Goal: Use online tool/utility: Utilize a website feature to perform a specific function

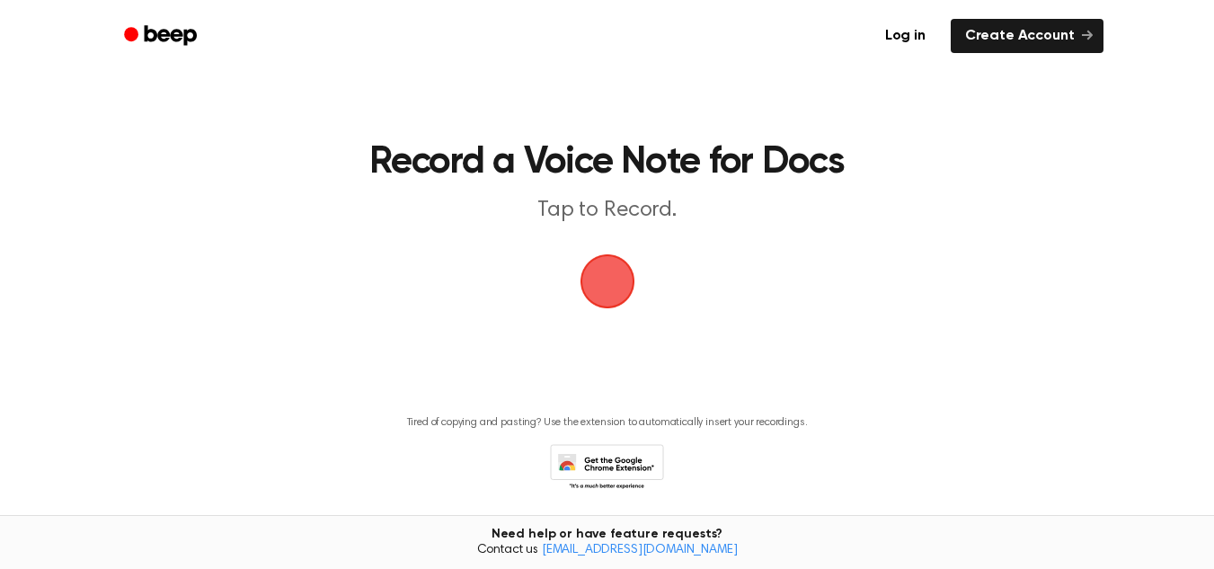
click at [589, 261] on span "button" at bounding box center [607, 281] width 50 height 50
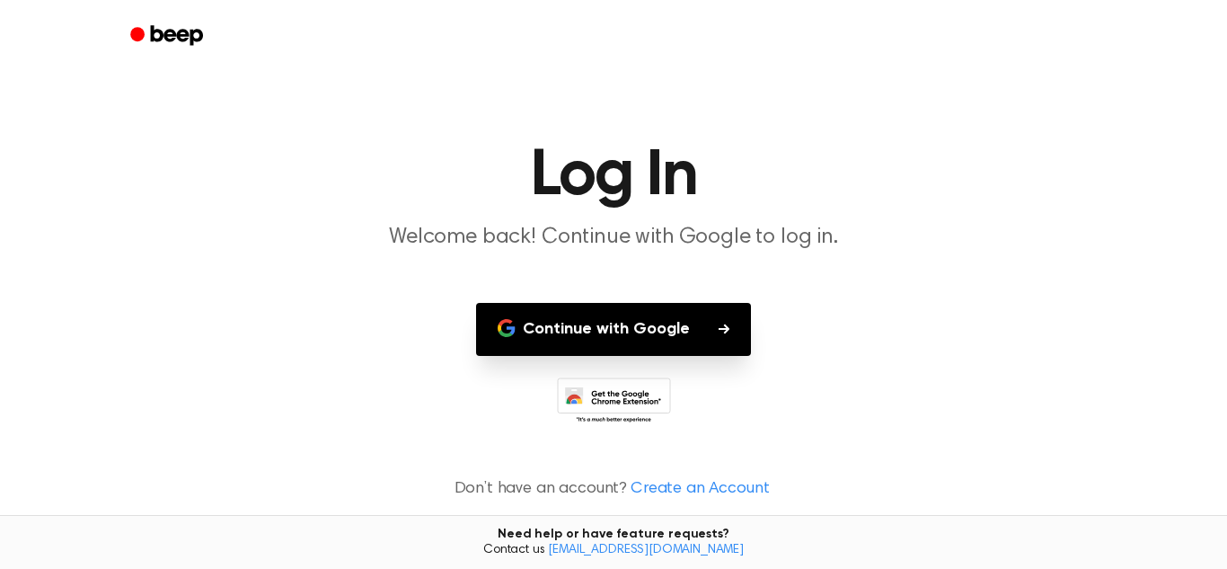
click at [622, 328] on button "Continue with Google" at bounding box center [613, 329] width 275 height 53
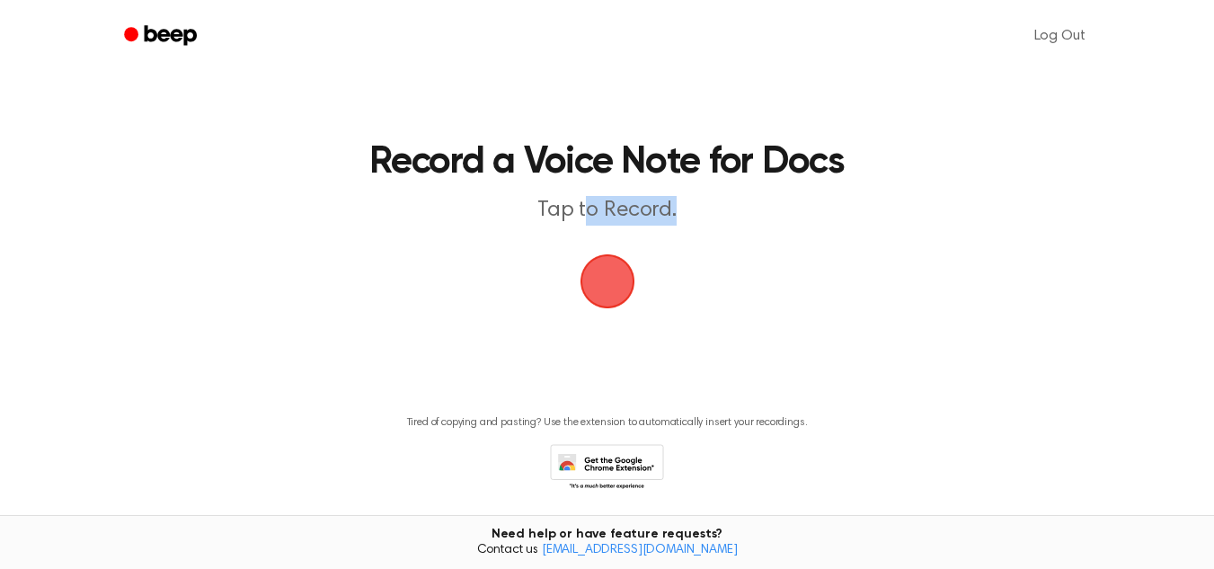
drag, startPoint x: 589, startPoint y: 191, endPoint x: 597, endPoint y: 268, distance: 76.8
click at [597, 268] on main "Record a Voice Note for Docs Tap to Record. Tired of copying and pasting? Use t…" at bounding box center [607, 271] width 1214 height 543
click at [597, 268] on span "button" at bounding box center [607, 281] width 50 height 50
click at [887, 223] on p "Tap to Record." at bounding box center [607, 211] width 690 height 30
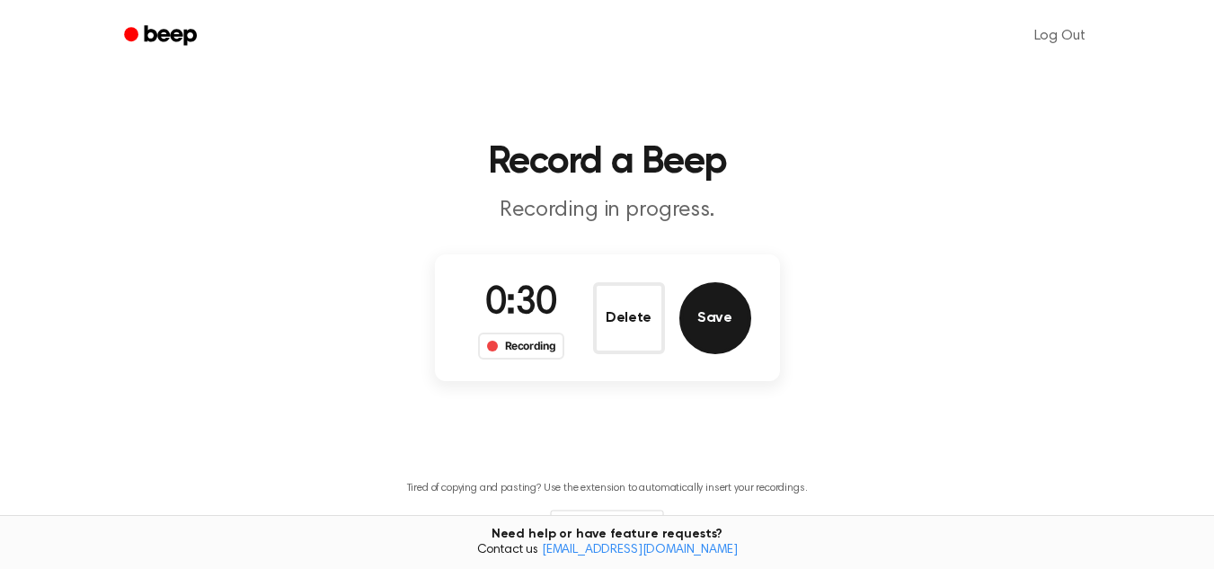
click at [718, 313] on button "Save" at bounding box center [715, 318] width 72 height 72
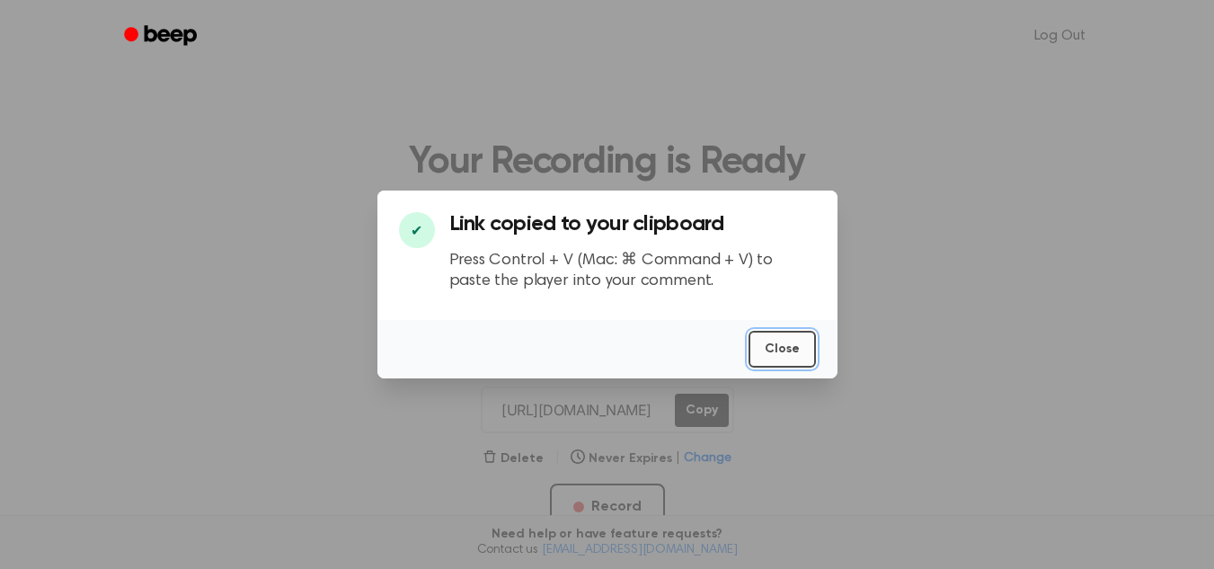
click at [772, 342] on button "Close" at bounding box center [781, 349] width 67 height 37
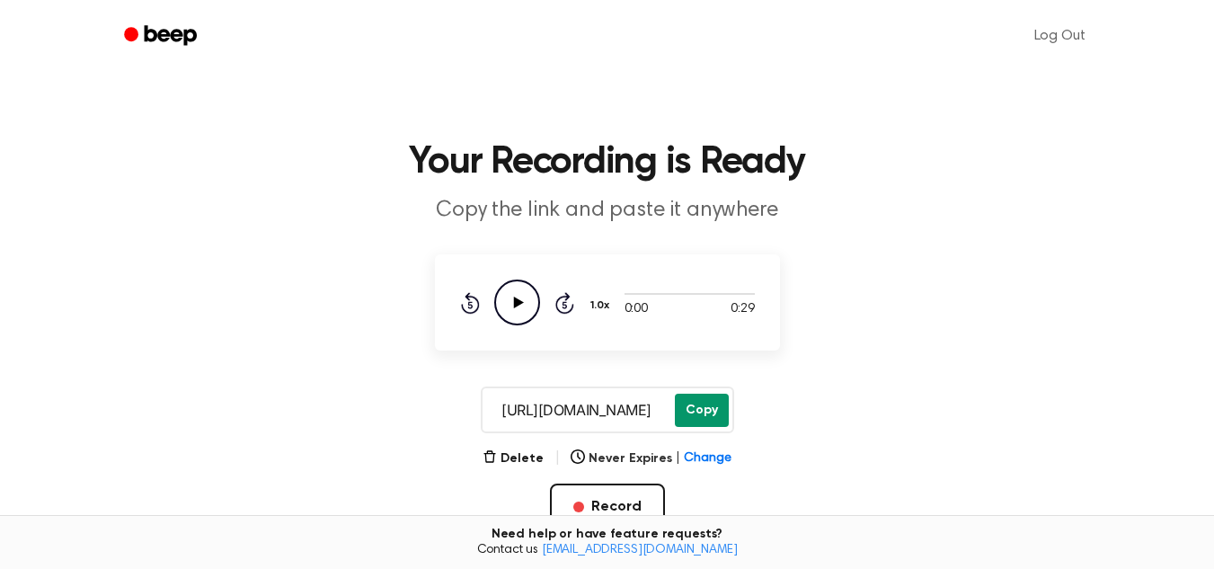
click at [706, 404] on button "Copy" at bounding box center [702, 409] width 54 height 33
